Goal: Use online tool/utility: Utilize a website feature to perform a specific function

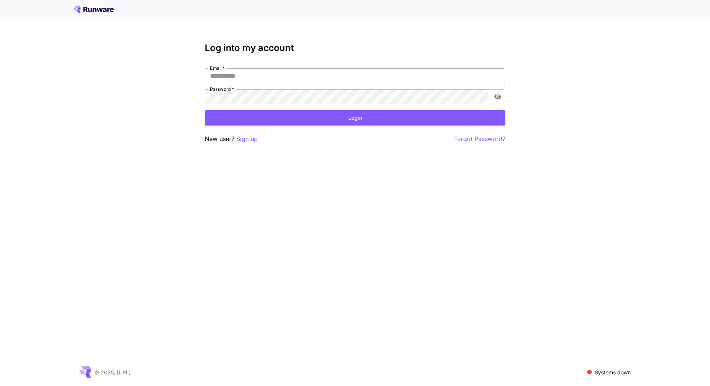
click at [327, 72] on input "Email   *" at bounding box center [355, 75] width 300 height 15
type input "**********"
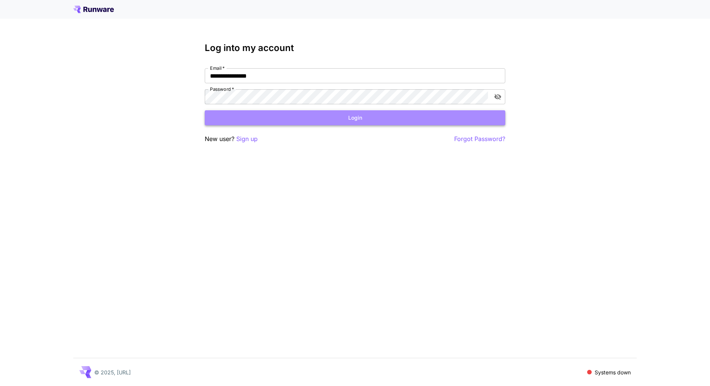
click at [361, 119] on button "Login" at bounding box center [355, 117] width 300 height 15
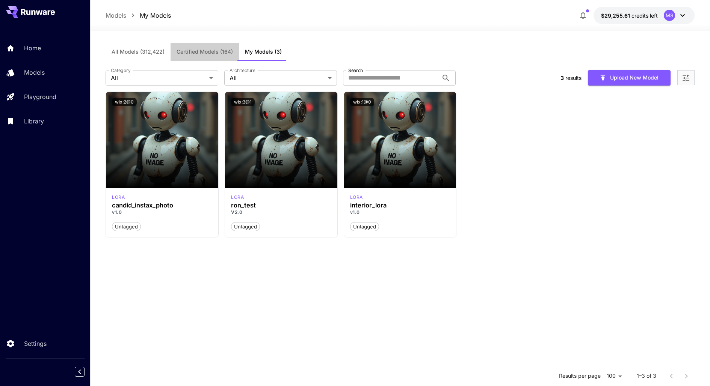
click at [225, 48] on button "Certified Models (164)" at bounding box center [204, 52] width 68 height 18
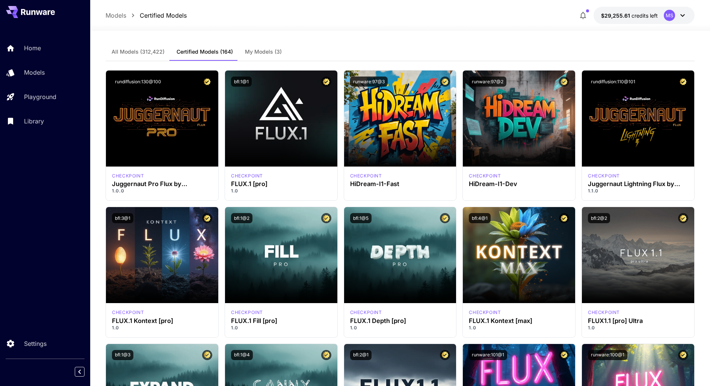
click at [150, 48] on button "All Models (312,422)" at bounding box center [138, 52] width 65 height 18
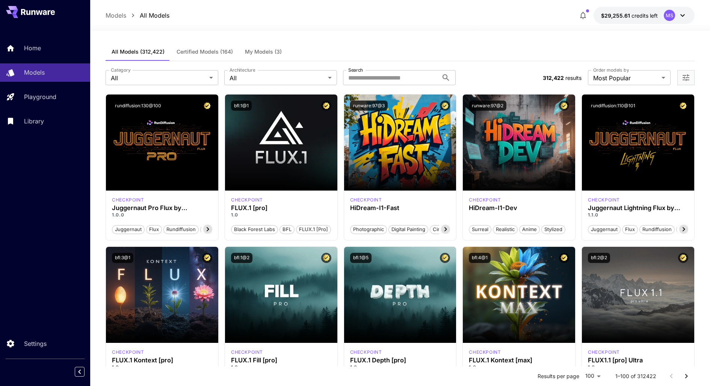
click at [275, 51] on span "My Models (3)" at bounding box center [263, 51] width 37 height 7
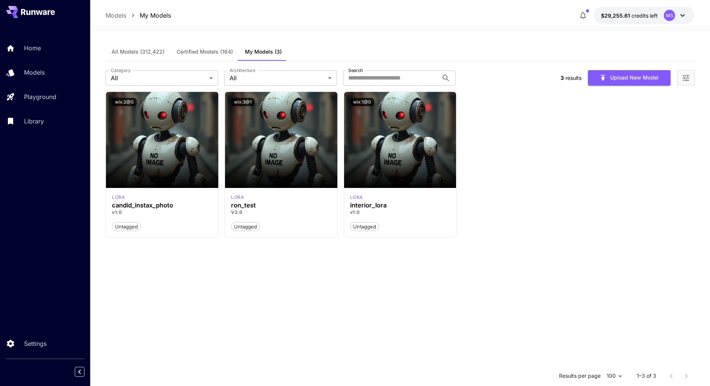
click at [275, 51] on span "My Models (3)" at bounding box center [263, 51] width 37 height 7
click at [384, 75] on input "Search" at bounding box center [390, 78] width 95 height 15
click at [691, 14] on button "$29,255.61 credits left MS" at bounding box center [643, 15] width 101 height 17
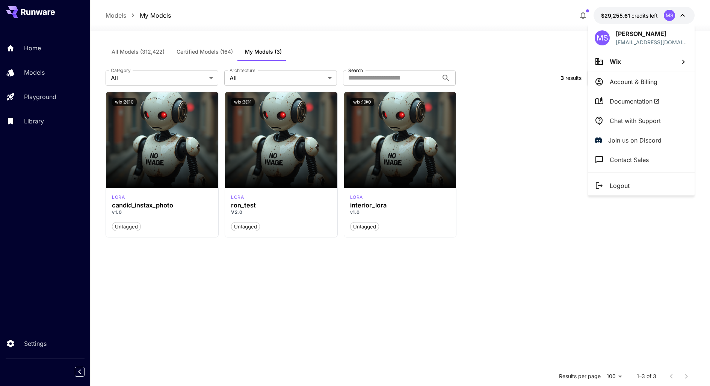
click at [467, 261] on div at bounding box center [355, 193] width 710 height 386
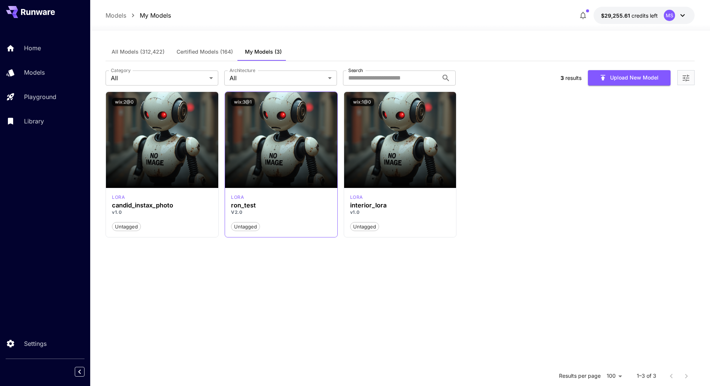
click at [248, 210] on p "V2.0" at bounding box center [281, 212] width 100 height 7
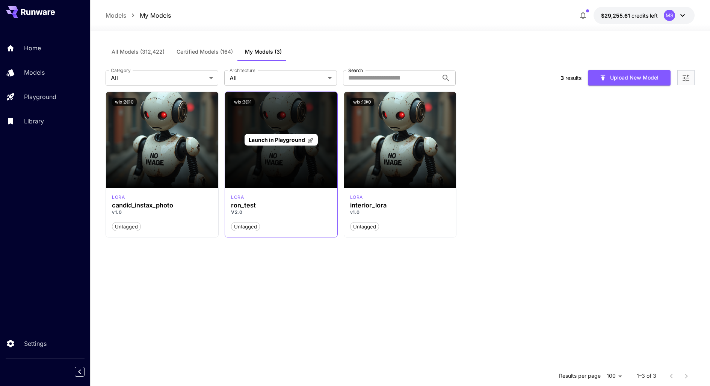
click at [288, 141] on span "Launch in Playground" at bounding box center [277, 140] width 56 height 6
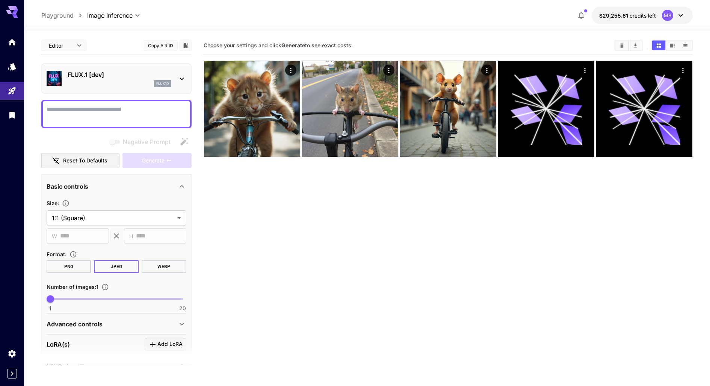
click at [619, 46] on icon "Clear Images" at bounding box center [622, 46] width 6 height 6
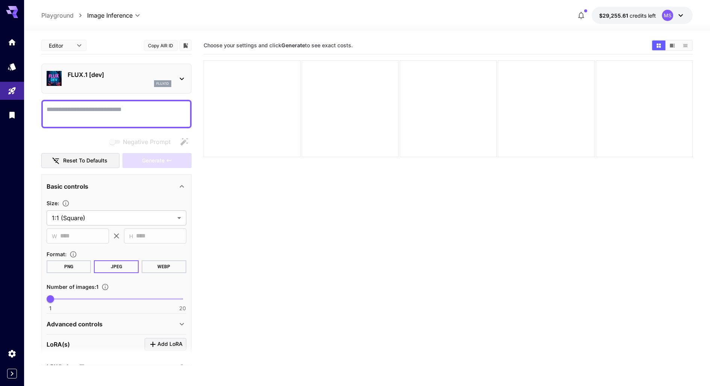
click at [88, 351] on section at bounding box center [116, 356] width 150 height 19
